Goal: Information Seeking & Learning: Learn about a topic

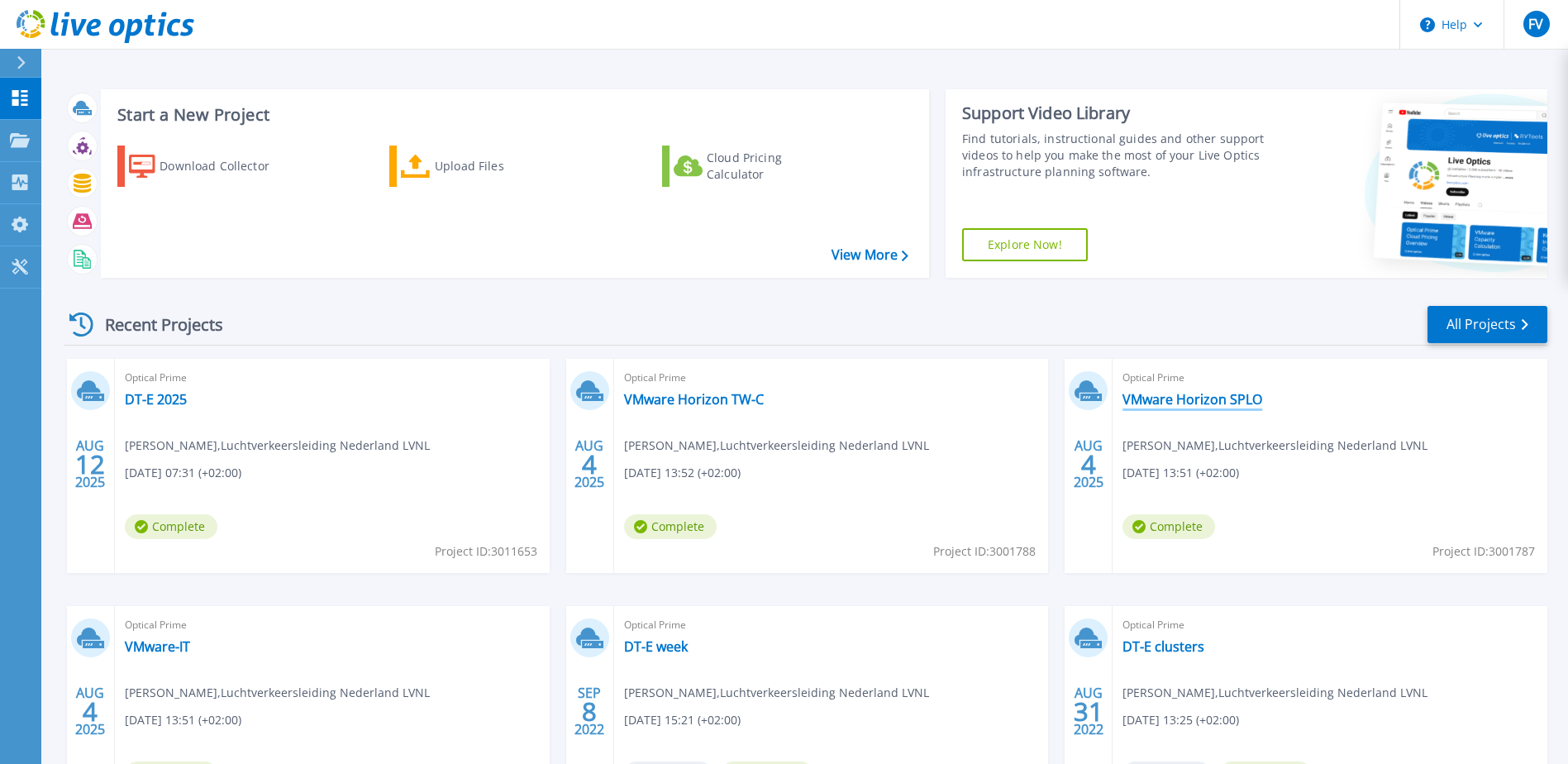
click at [1152, 403] on link "VMware Horizon SPLO" at bounding box center [1192, 400] width 139 height 17
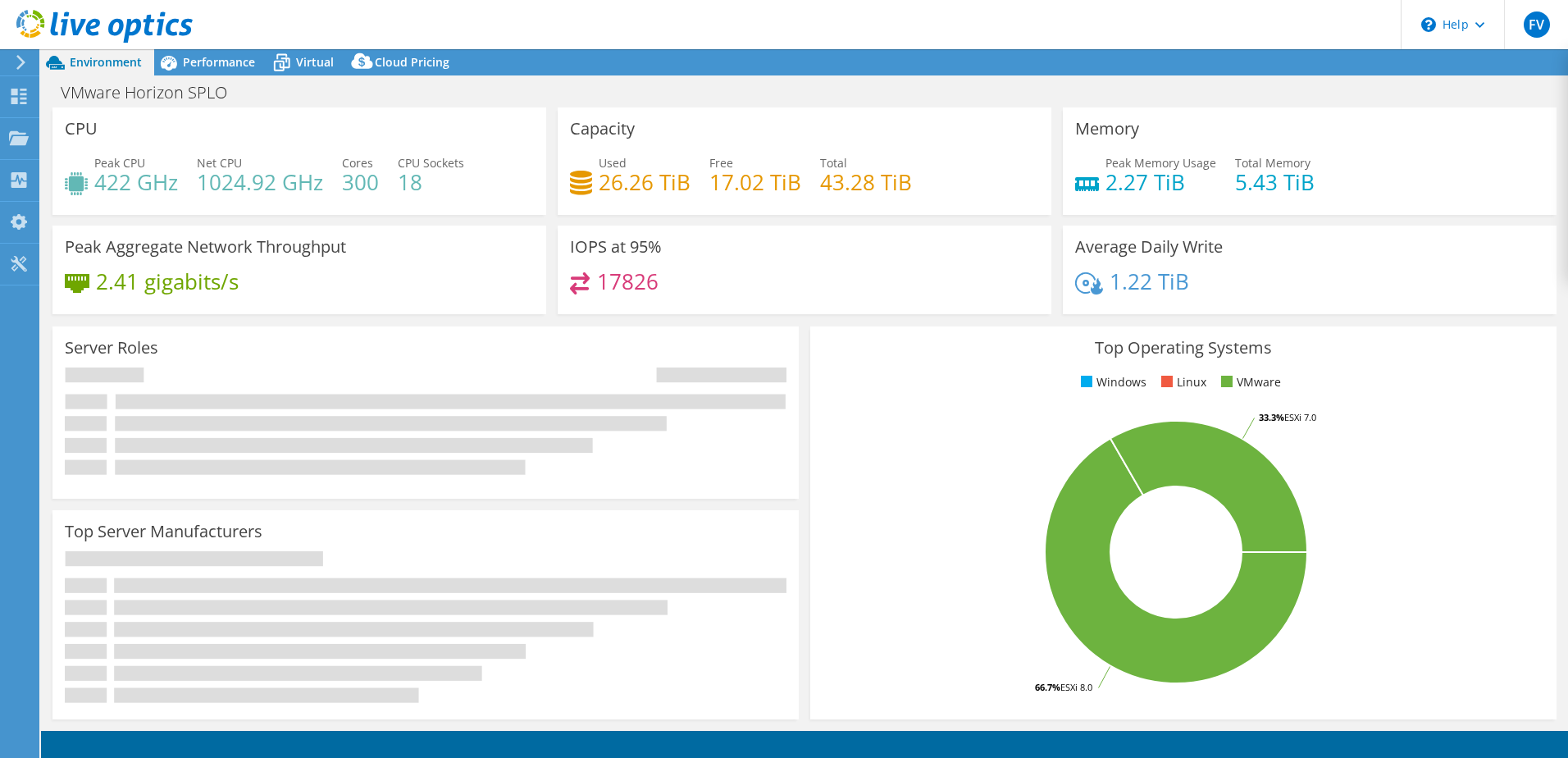
select select "EUFrankfurt"
select select "EUR"
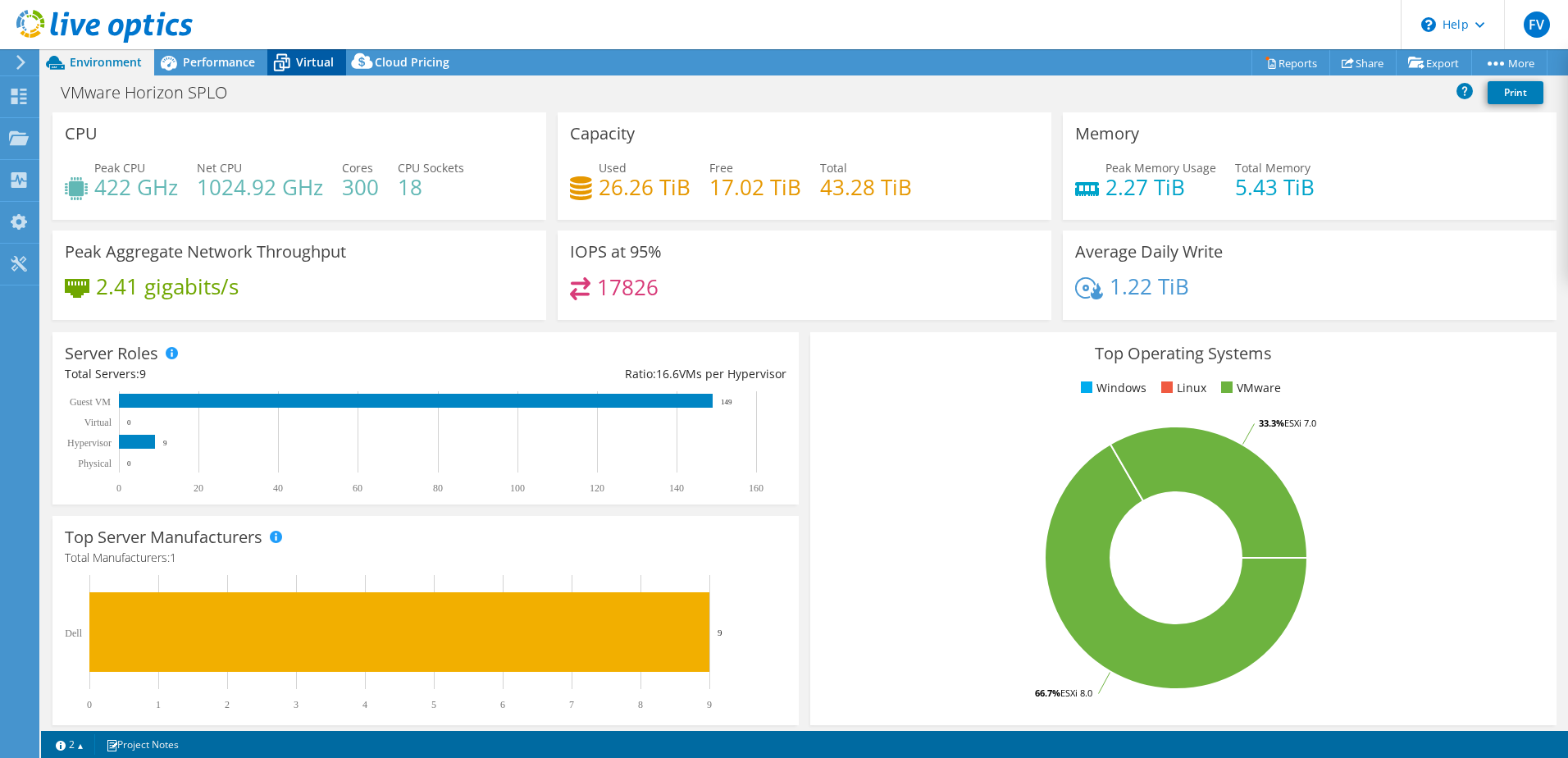
click at [292, 65] on icon at bounding box center [281, 62] width 28 height 28
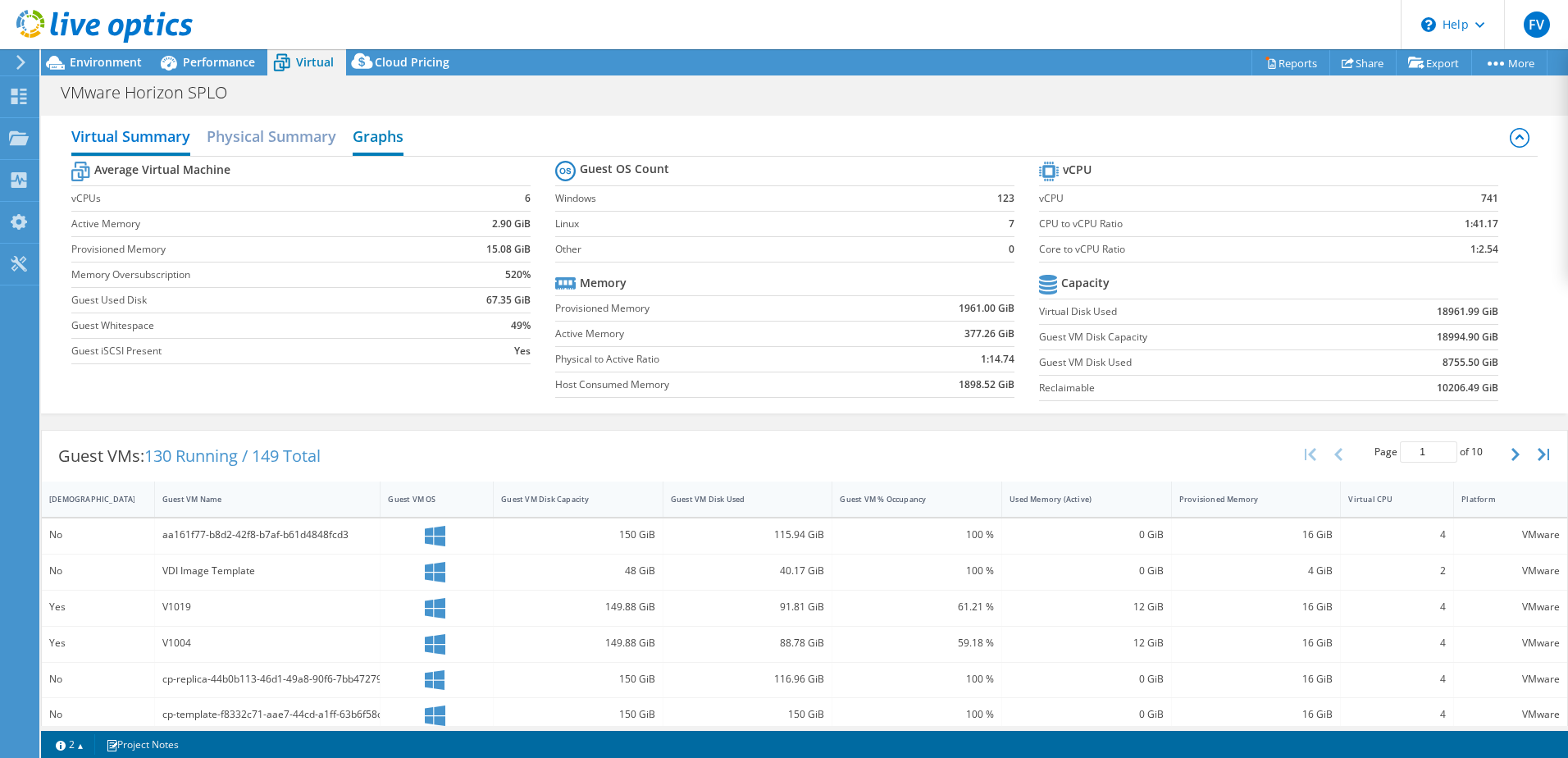
click at [372, 141] on h2 "Graphs" at bounding box center [377, 137] width 51 height 36
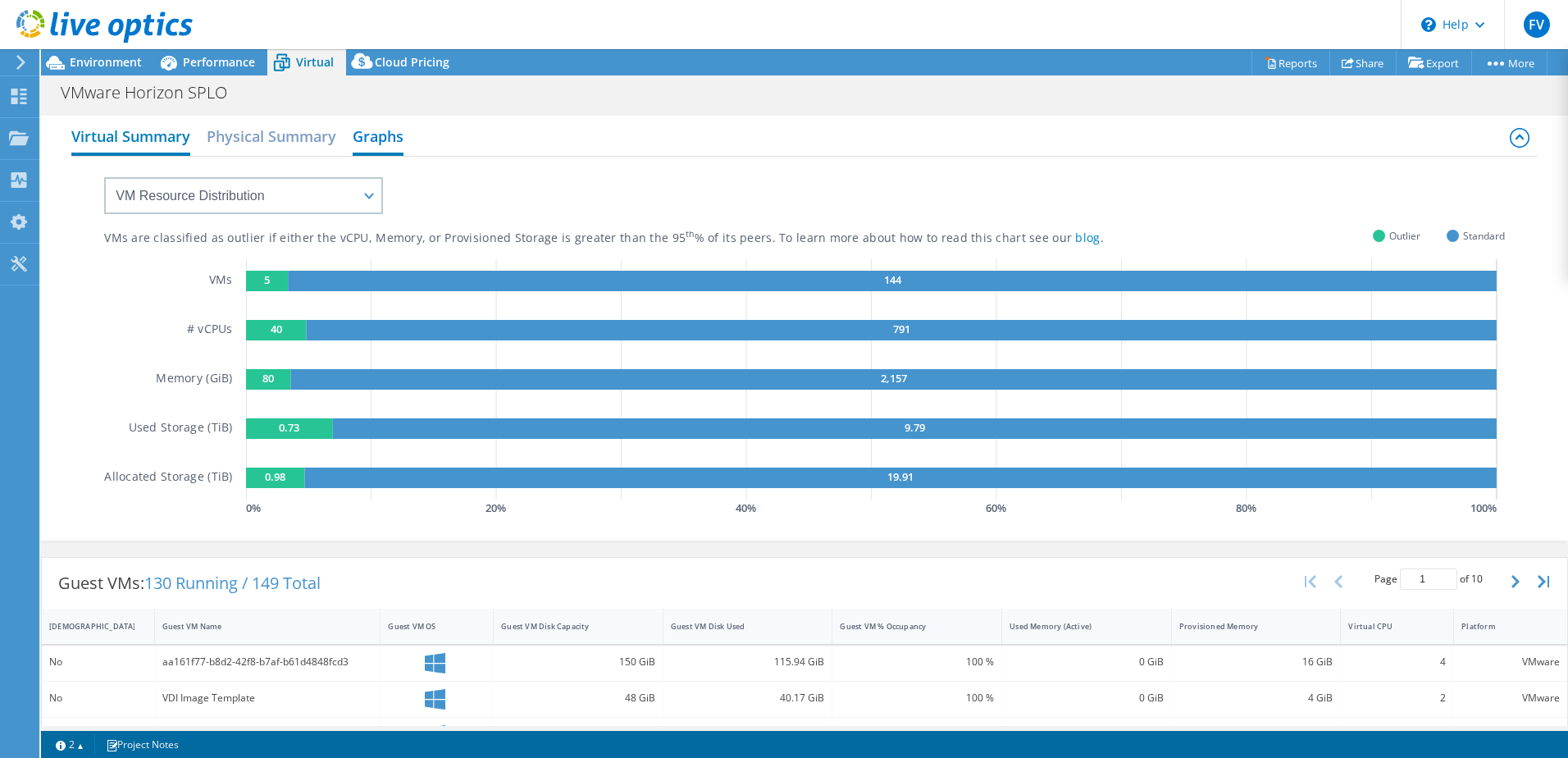
click at [136, 147] on h2 "Virtual Summary" at bounding box center [131, 137] width 119 height 36
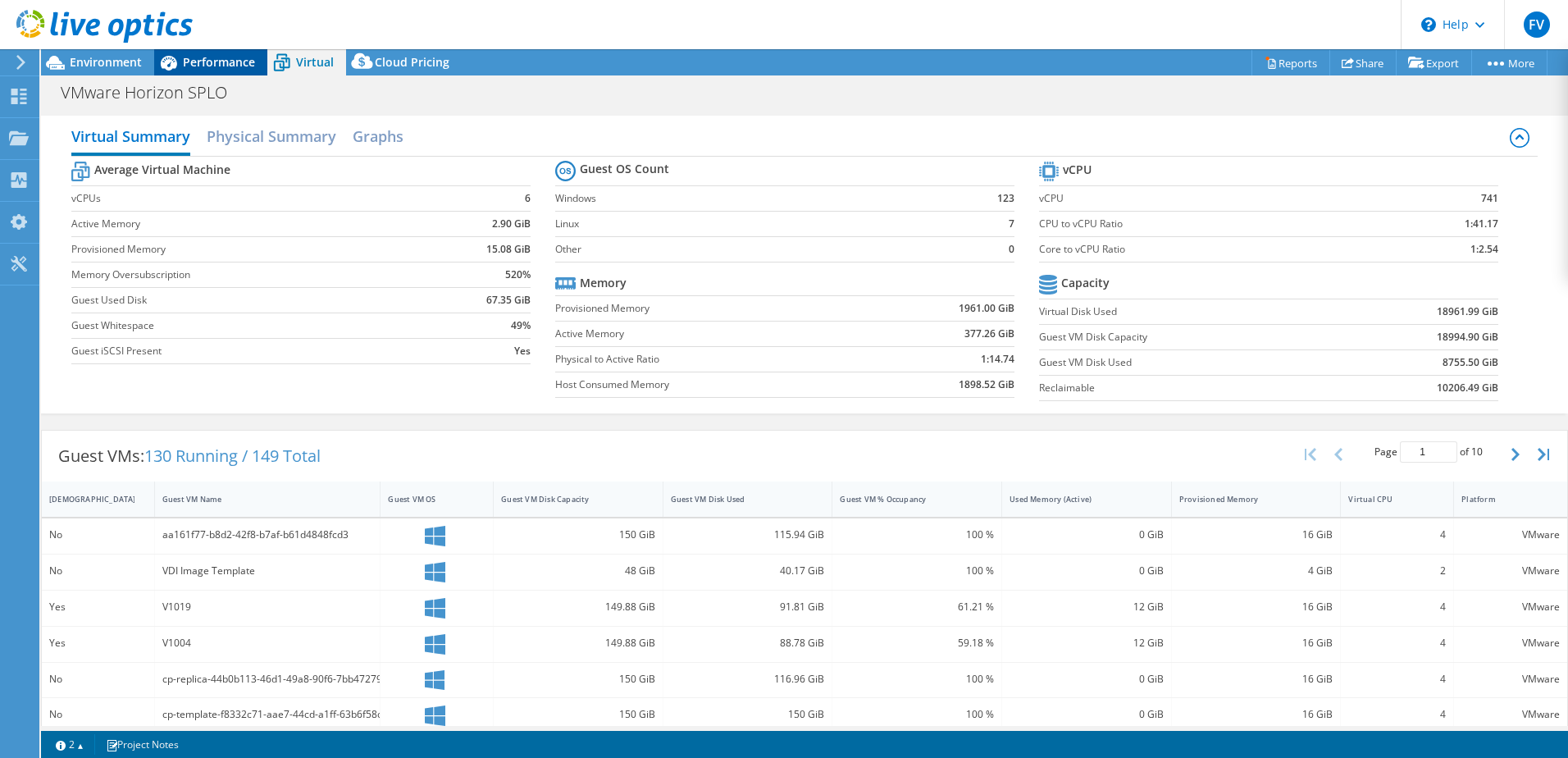
click at [223, 62] on span "Performance" at bounding box center [219, 62] width 72 height 16
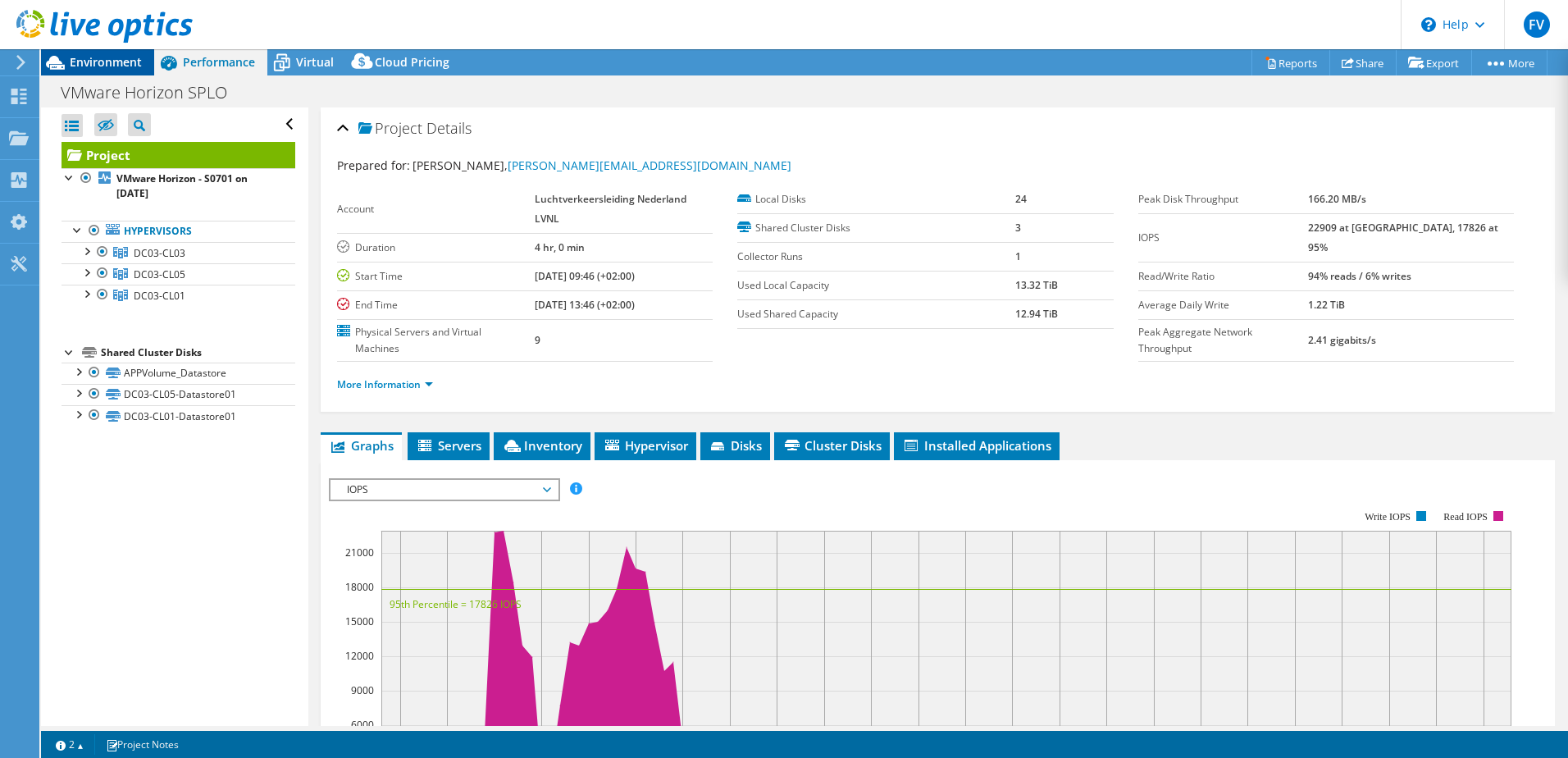
click at [122, 63] on span "Environment" at bounding box center [106, 62] width 72 height 16
